Goal: Information Seeking & Learning: Learn about a topic

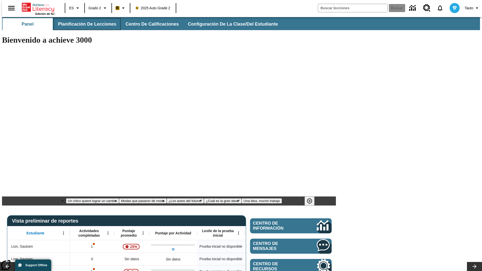
click at [84, 24] on span "Planificación de lecciones" at bounding box center [87, 24] width 58 height 6
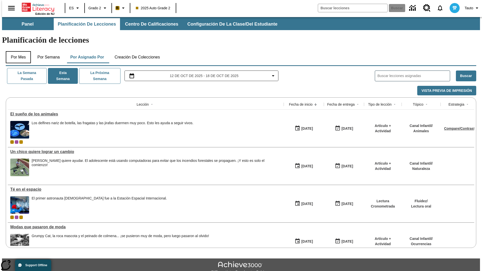
click at [16, 51] on button "Por mes" at bounding box center [18, 57] width 25 height 12
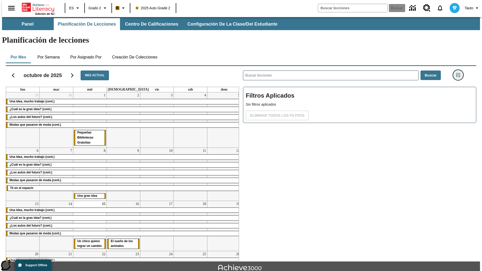
click at [459, 73] on icon "Menú lateral de filtros" at bounding box center [458, 75] width 5 height 5
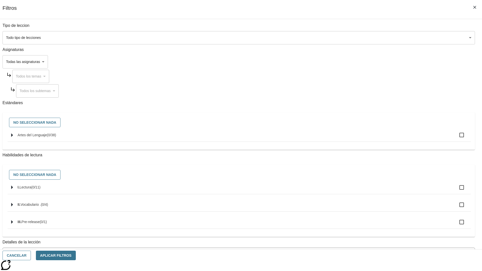
click at [361, 38] on body "[MEDICAL_DATA] al contenido principal Edición de NJ ES Grado 2 B 2025 Auto Grad…" at bounding box center [241, 155] width 478 height 277
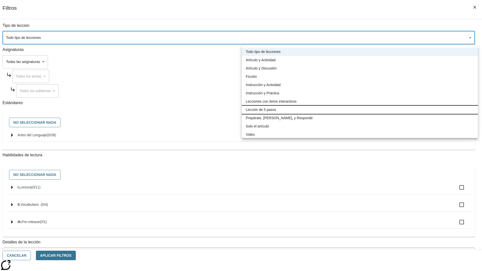
click at [360, 110] on li "Lección de 5 pasos" at bounding box center [360, 110] width 236 height 8
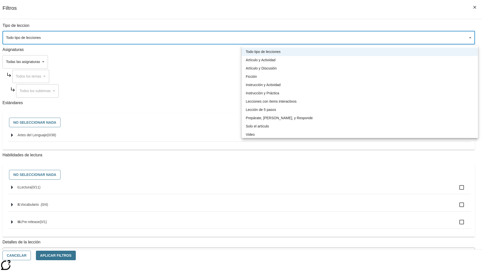
type input "1"
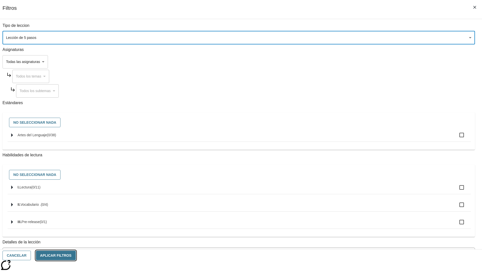
click at [76, 255] on button "Aplicar Filtros" at bounding box center [56, 256] width 40 height 10
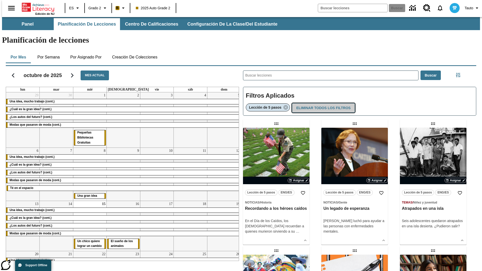
click at [322, 103] on button "Eliminar todos los filtros" at bounding box center [323, 108] width 63 height 10
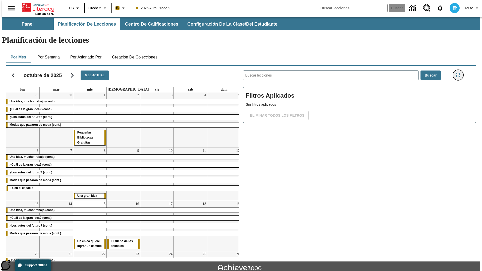
click at [459, 73] on icon "Menú lateral de filtros" at bounding box center [458, 75] width 5 height 5
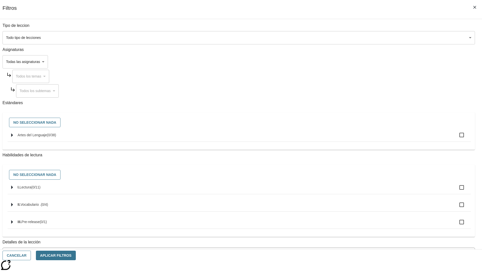
click at [361, 62] on body "[MEDICAL_DATA] al contenido principal Edición de NJ ES Grado 2 B 2025 Auto Grad…" at bounding box center [241, 155] width 478 height 277
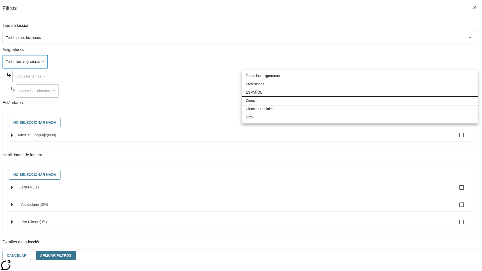
click at [360, 101] on li "Ciencia" at bounding box center [360, 101] width 236 height 8
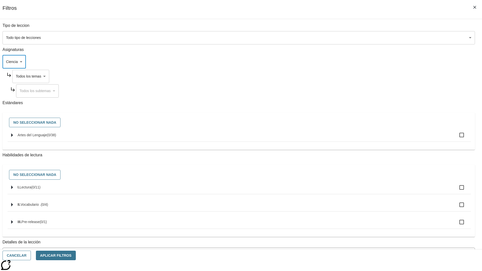
type input "2"
click at [76, 255] on button "Aplicar Filtros" at bounding box center [56, 256] width 40 height 10
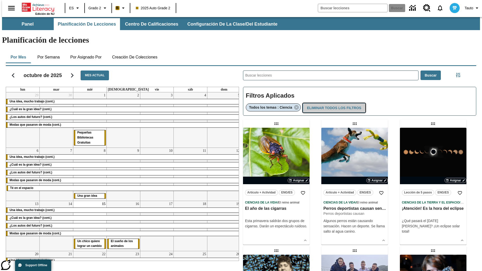
click at [333, 103] on button "Eliminar todos los filtros" at bounding box center [334, 108] width 63 height 10
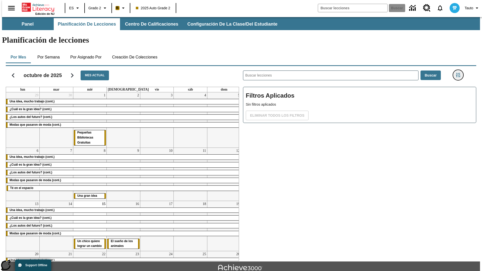
click at [459, 73] on icon "Menú lateral de filtros" at bounding box center [458, 75] width 5 height 5
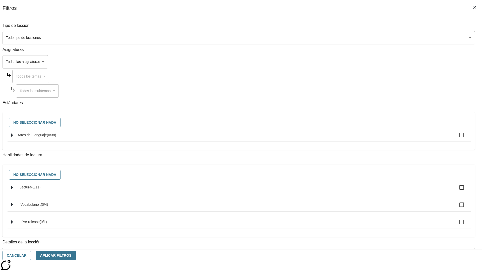
click at [47, 137] on span "Artes del Lenguaje" at bounding box center [32, 135] width 29 height 4
click at [456, 138] on input "Artes del Lenguaje ( 0 / 38 )" at bounding box center [461, 135] width 11 height 11
checkbox input "true"
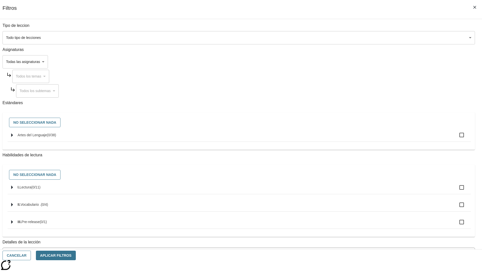
checkbox input "true"
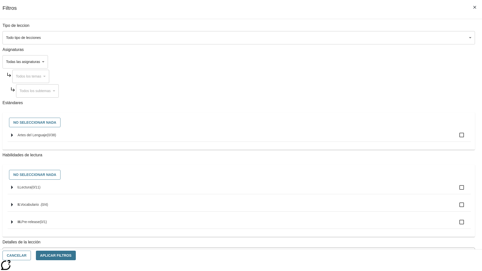
checkbox input "true"
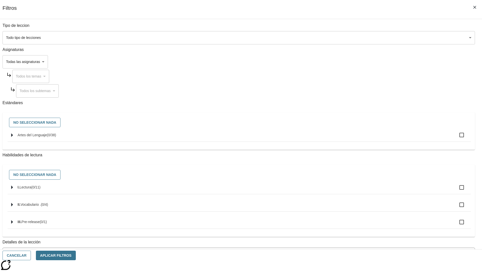
checkbox input "true"
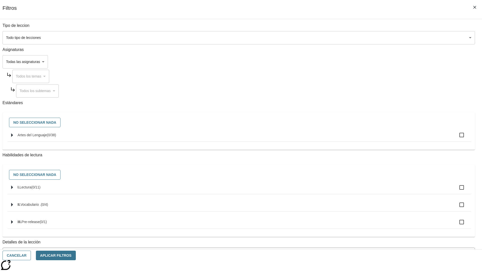
checkbox input "true"
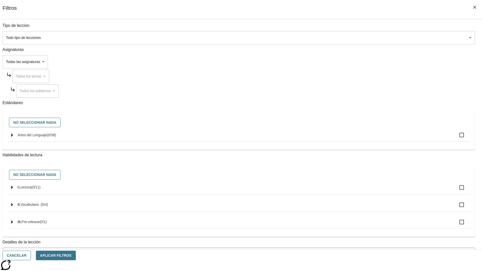
checkbox input "true"
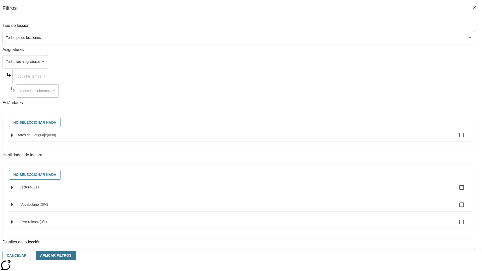
checkbox input "true"
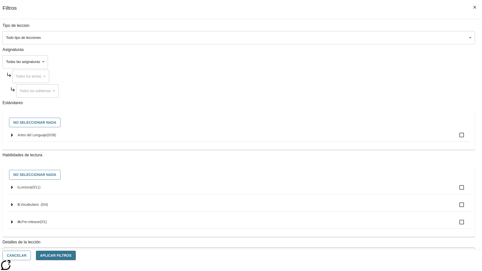
checkbox input "true"
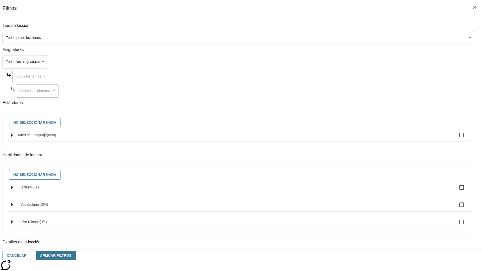
checkbox input "true"
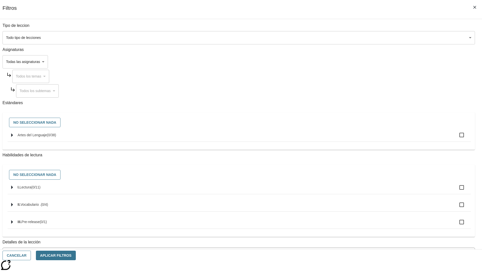
checkbox input "true"
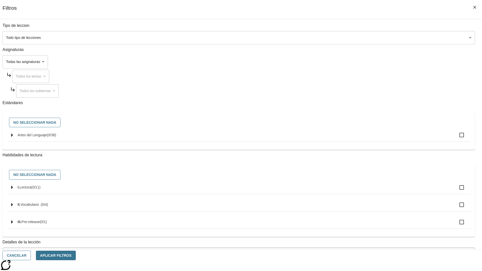
checkbox input "true"
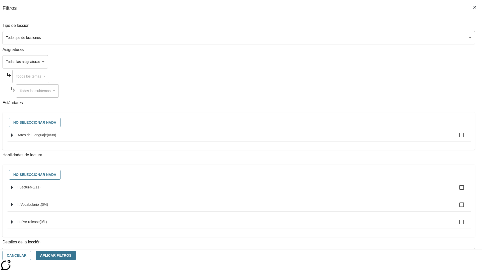
checkbox input "true"
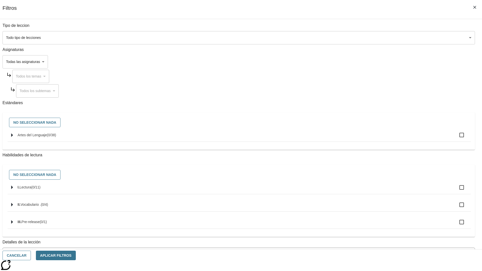
checkbox input "true"
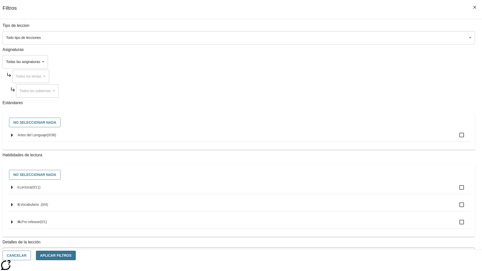
checkbox input "true"
click at [76, 255] on button "Aplicar Filtros" at bounding box center [56, 256] width 40 height 10
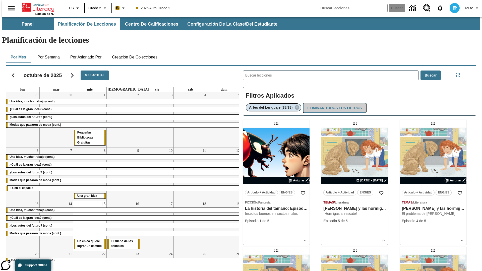
click at [334, 103] on button "Eliminar todos los filtros" at bounding box center [334, 108] width 63 height 10
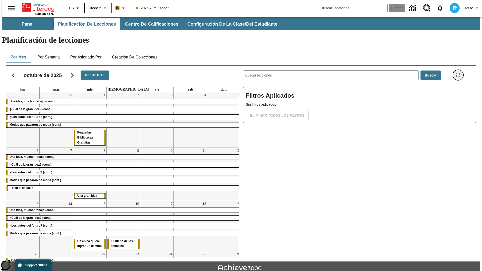
click at [459, 73] on icon "Menú lateral de filtros" at bounding box center [458, 75] width 5 height 5
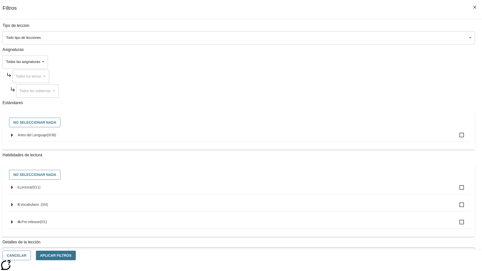
click at [362, 193] on label "I. Lectura ( 0 / 11 )" at bounding box center [242, 187] width 449 height 11
click at [456, 193] on input "I. Lectura ( 0 / 11 )" at bounding box center [461, 187] width 11 height 11
checkbox input "true"
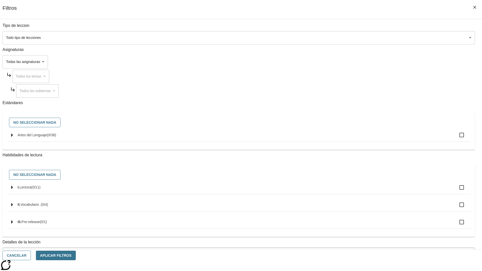
checkbox input "true"
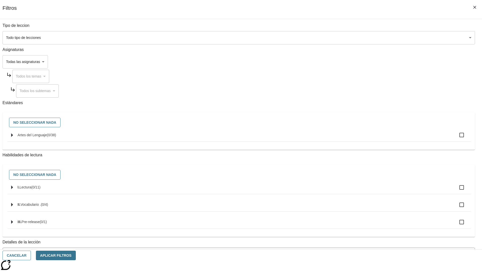
checkbox input "true"
click at [76, 255] on button "Aplicar Filtros" at bounding box center [56, 256] width 40 height 10
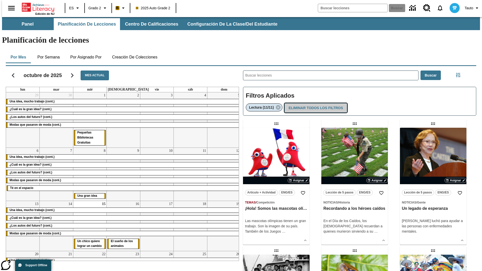
click at [315, 103] on button "Eliminar todos los filtros" at bounding box center [315, 108] width 63 height 10
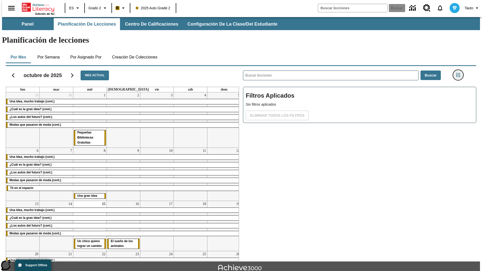
click at [459, 73] on icon "Menú lateral de filtros" at bounding box center [458, 75] width 5 height 5
